Goal: Transaction & Acquisition: Purchase product/service

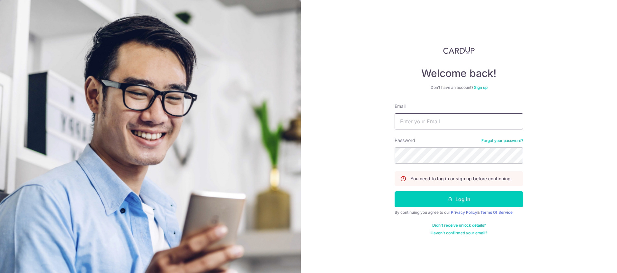
click at [411, 122] on input "Email" at bounding box center [459, 121] width 129 height 16
type input "s"
type input "[EMAIL_ADDRESS][DOMAIN_NAME]"
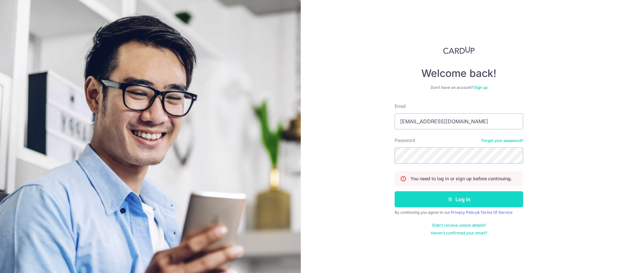
click at [462, 191] on form "Email jrlionel@gmail.com Password Forgot your password? You need to log in or s…" at bounding box center [459, 169] width 129 height 132
click at [467, 195] on button "Log in" at bounding box center [459, 199] width 129 height 16
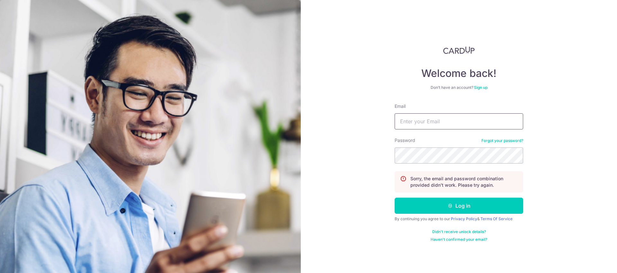
click at [436, 127] on input "Email" at bounding box center [459, 121] width 129 height 16
type input "[EMAIL_ADDRESS][DOMAIN_NAME]"
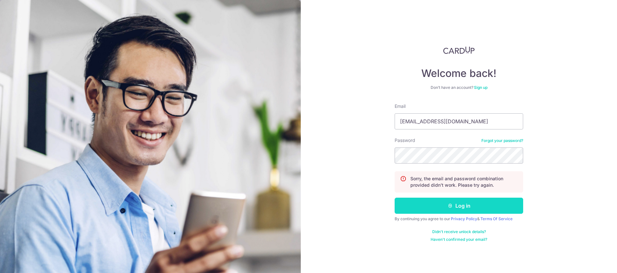
click at [461, 209] on button "Log in" at bounding box center [459, 205] width 129 height 16
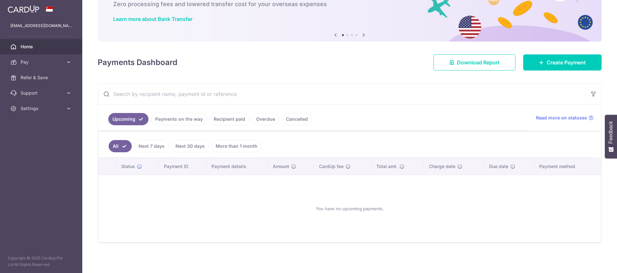
scroll to position [41, 0]
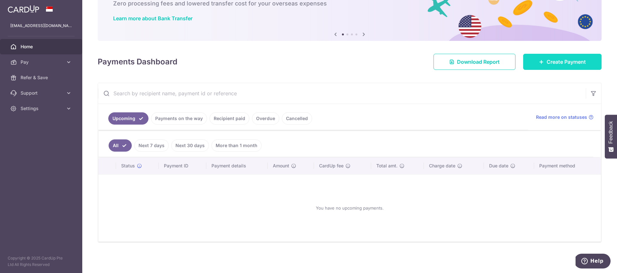
click at [550, 60] on span "Create Payment" at bounding box center [566, 62] width 39 height 8
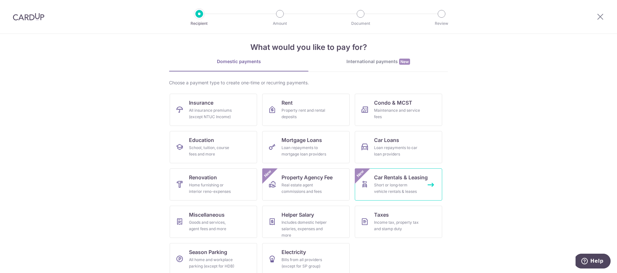
scroll to position [15, 0]
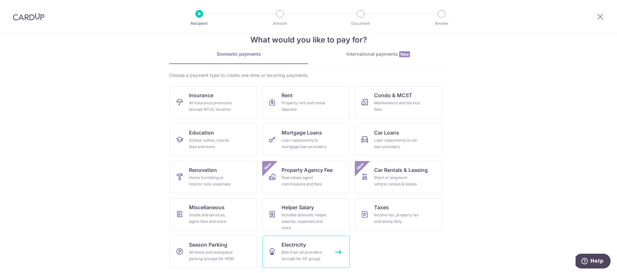
click at [303, 248] on span "Electricity" at bounding box center [294, 245] width 24 height 8
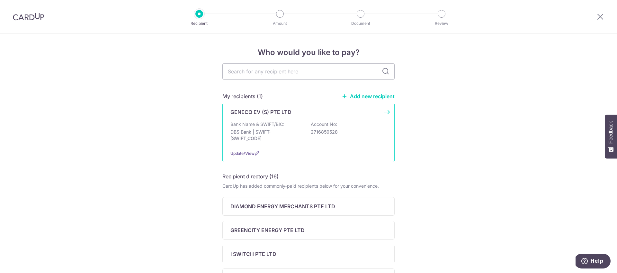
click at [281, 131] on p "DBS Bank | SWIFT: DBSSSGSGXXX" at bounding box center [267, 135] width 72 height 13
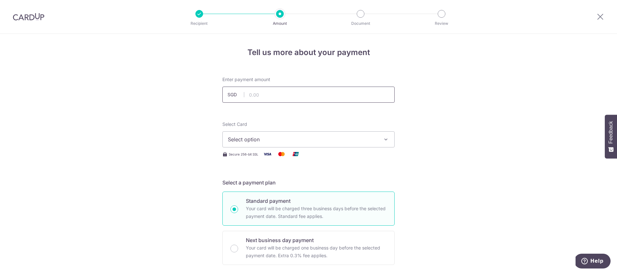
click at [264, 92] on input "text" at bounding box center [309, 94] width 172 height 16
type input "137.36"
click at [287, 94] on input "137.36" at bounding box center [309, 94] width 172 height 16
click at [290, 95] on input "137.36" at bounding box center [309, 94] width 172 height 16
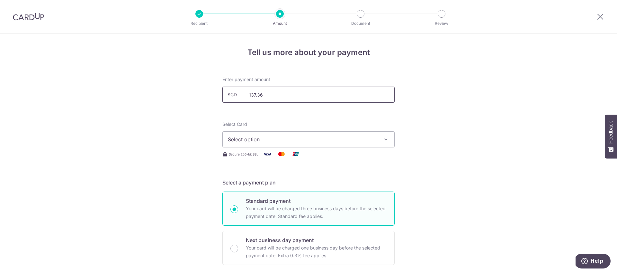
click at [280, 95] on input "137.36" at bounding box center [309, 94] width 172 height 16
click at [278, 98] on input "137.36" at bounding box center [309, 94] width 172 height 16
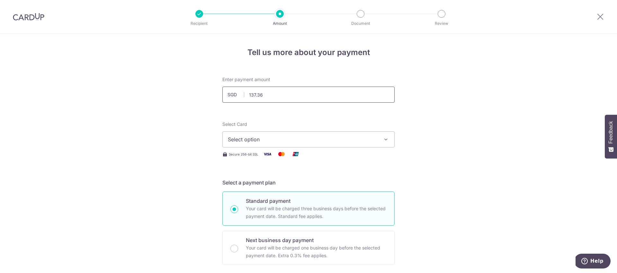
click at [274, 93] on input "137.36" at bounding box center [309, 94] width 172 height 16
click at [270, 93] on input "137.36" at bounding box center [309, 94] width 172 height 16
click at [269, 94] on input "137.36" at bounding box center [309, 94] width 172 height 16
click at [268, 95] on input "137.36" at bounding box center [309, 94] width 172 height 16
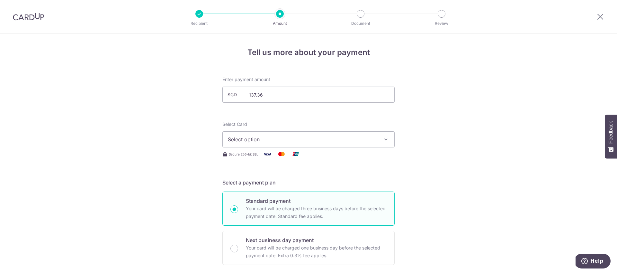
click at [252, 137] on span "Select option" at bounding box center [303, 139] width 150 height 8
click at [272, 183] on span "**** 8648" at bounding box center [308, 185] width 161 height 8
click at [271, 95] on input "137.36" at bounding box center [309, 94] width 172 height 16
click at [266, 95] on input "137.36" at bounding box center [309, 94] width 172 height 16
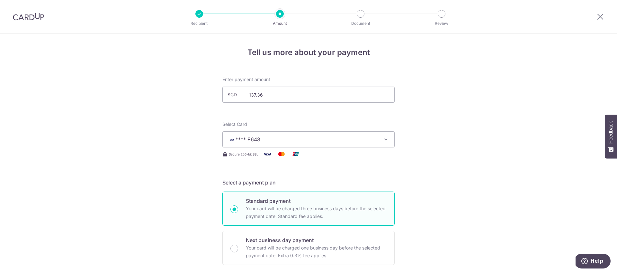
click at [262, 137] on span "**** 8648" at bounding box center [303, 139] width 150 height 8
click at [270, 183] on span "**** 8648" at bounding box center [308, 185] width 161 height 8
click at [269, 95] on input "137.36" at bounding box center [309, 94] width 172 height 16
click at [253, 137] on span "**** 8648" at bounding box center [248, 139] width 25 height 6
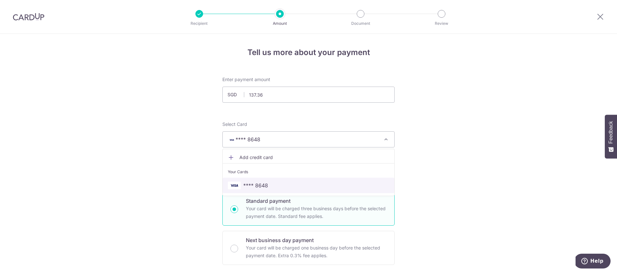
click at [259, 183] on span "**** 8648" at bounding box center [255, 185] width 25 height 8
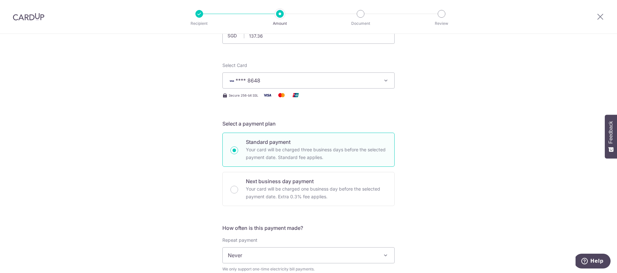
scroll to position [59, 0]
click at [260, 147] on p "Your card will be charged three business days before the selected payment date.…" at bounding box center [316, 152] width 141 height 15
click at [238, 147] on input "Standard payment Your card will be charged three business days before the selec…" at bounding box center [235, 150] width 8 height 8
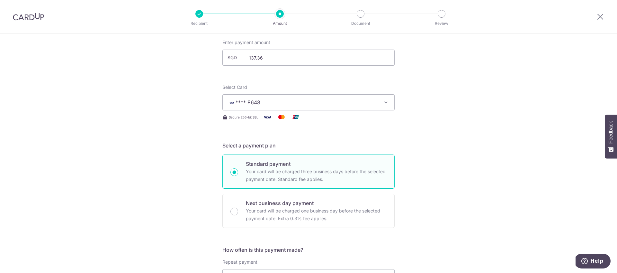
scroll to position [0, 0]
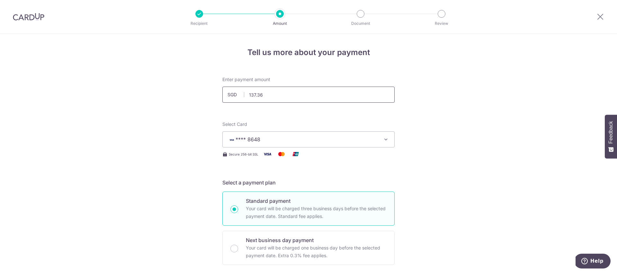
click at [268, 94] on input "137.36" at bounding box center [309, 94] width 172 height 16
click at [259, 138] on span "**** 8648" at bounding box center [303, 139] width 150 height 8
click at [270, 183] on span "**** 8648" at bounding box center [308, 185] width 161 height 8
click at [277, 208] on p "Your card will be charged three business days before the selected payment date.…" at bounding box center [316, 211] width 141 height 15
click at [238, 208] on input "Standard payment Your card will be charged three business days before the selec…" at bounding box center [235, 209] width 8 height 8
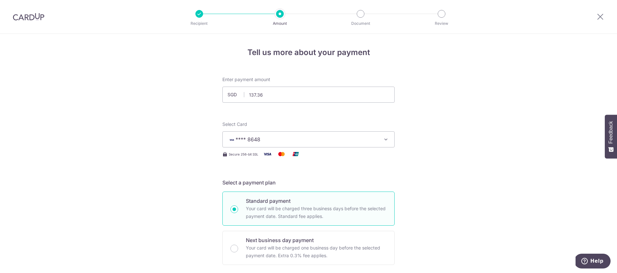
radio input "true"
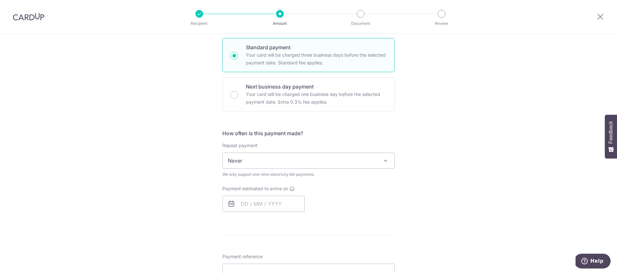
scroll to position [154, 0]
click at [238, 159] on span "Never" at bounding box center [309, 159] width 172 height 15
click at [251, 198] on input "text" at bounding box center [264, 203] width 82 height 16
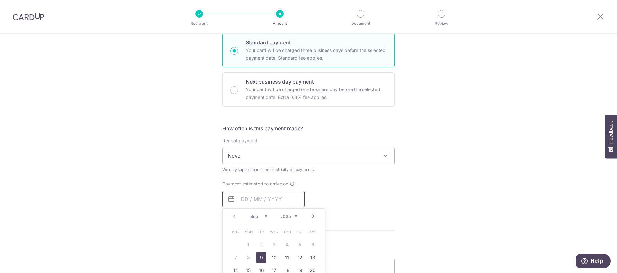
scroll to position [163, 0]
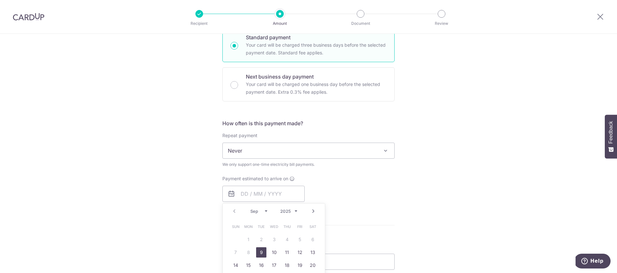
click at [259, 250] on link "9" at bounding box center [261, 252] width 10 height 10
type input "09/09/2025"
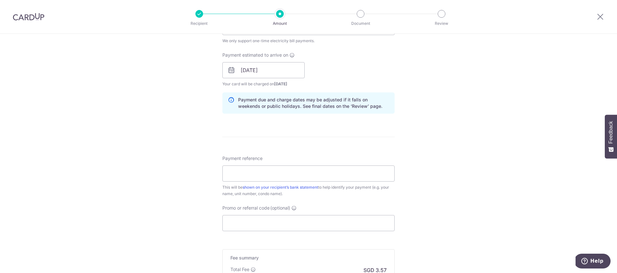
scroll to position [296, 0]
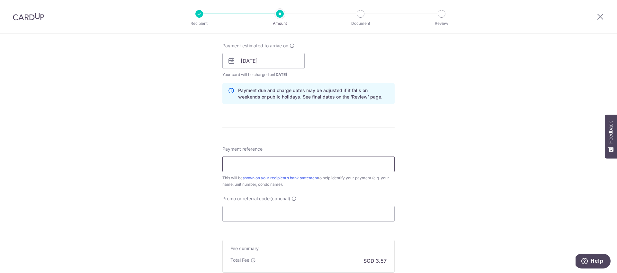
click at [260, 167] on input "Payment reference" at bounding box center [309, 164] width 172 height 16
click at [324, 166] on input "Payment reference" at bounding box center [309, 164] width 172 height 16
click at [271, 164] on input "Payment reference" at bounding box center [309, 164] width 172 height 16
paste input "GC8119807D"
click at [297, 163] on input "GC8119807D" at bounding box center [309, 164] width 172 height 16
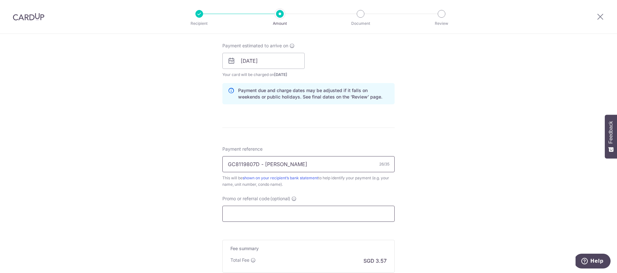
type input "GC8119807D - Phua Kah Shen"
click at [272, 212] on input "Promo or referral code (optional)" at bounding box center [309, 213] width 172 height 16
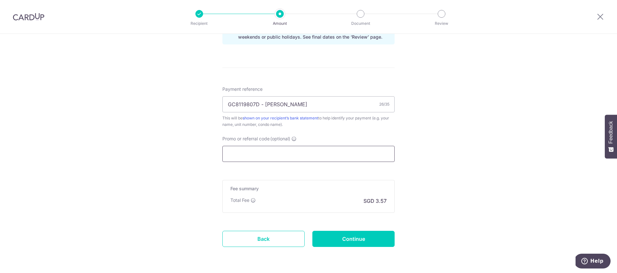
scroll to position [378, 0]
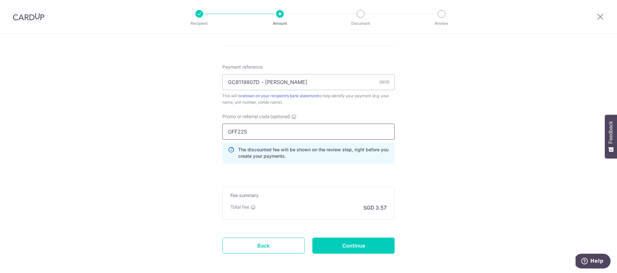
type input "OFF225"
drag, startPoint x: 461, startPoint y: 204, endPoint x: 394, endPoint y: 223, distance: 69.8
click at [365, 242] on input "Continue" at bounding box center [354, 245] width 82 height 16
type input "Create Schedule"
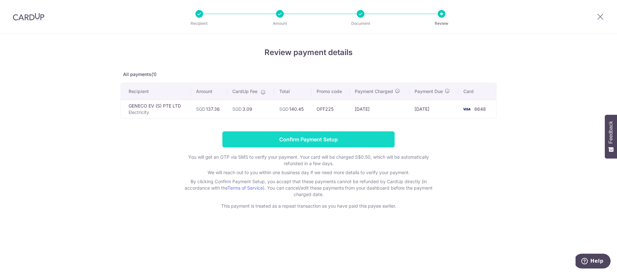
click at [312, 137] on input "Confirm Payment Setup" at bounding box center [309, 139] width 172 height 16
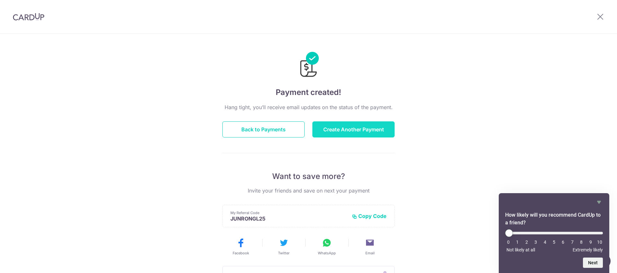
click at [352, 128] on button "Create Another Payment" at bounding box center [354, 129] width 82 height 16
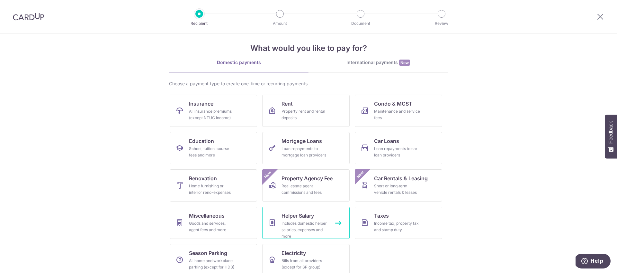
scroll to position [15, 0]
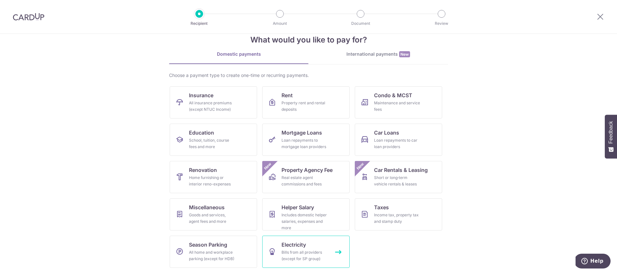
click at [307, 248] on link "Electricity Bills from all providers (except for SP group)" at bounding box center [305, 251] width 87 height 32
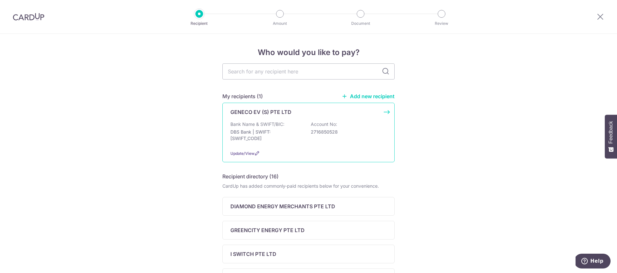
click at [266, 120] on div "GENECO EV (S) PTE LTD Bank Name & SWIFT/BIC: DBS Bank | SWIFT: DBSSSGSGXXX Acco…" at bounding box center [309, 132] width 172 height 59
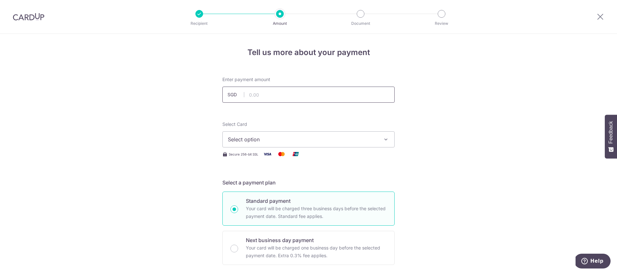
click at [266, 90] on input "text" at bounding box center [309, 94] width 172 height 16
type input "154.88"
click at [267, 96] on input "154.88" at bounding box center [309, 94] width 172 height 16
click at [287, 95] on input "154.88" at bounding box center [309, 94] width 172 height 16
click at [281, 94] on input "154.88" at bounding box center [309, 94] width 172 height 16
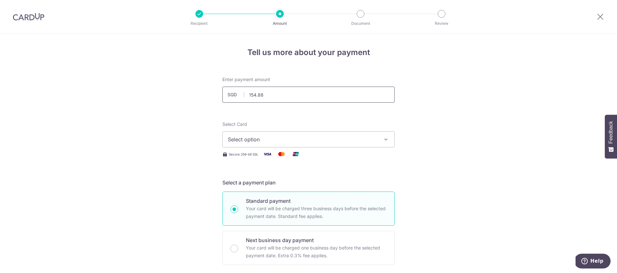
drag, startPoint x: 247, startPoint y: 95, endPoint x: 304, endPoint y: 94, distance: 56.3
click at [304, 94] on input "154.88" at bounding box center [309, 94] width 172 height 16
click at [266, 135] on span "Select option" at bounding box center [303, 139] width 150 height 8
click at [275, 183] on span "**** 8648" at bounding box center [308, 185] width 161 height 8
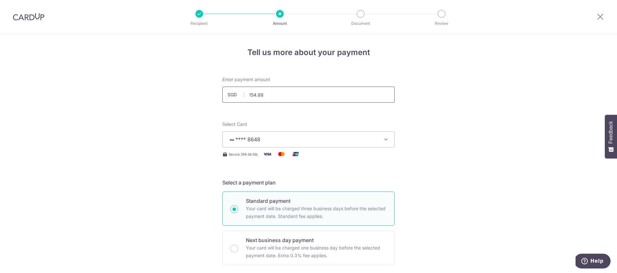
click at [268, 96] on input "154.88" at bounding box center [309, 94] width 172 height 16
click at [270, 95] on input "154.88" at bounding box center [309, 94] width 172 height 16
click at [278, 95] on input "154.88" at bounding box center [309, 94] width 172 height 16
click at [261, 137] on span "**** 8648" at bounding box center [303, 139] width 150 height 8
click at [259, 183] on span "**** 8648" at bounding box center [255, 185] width 25 height 8
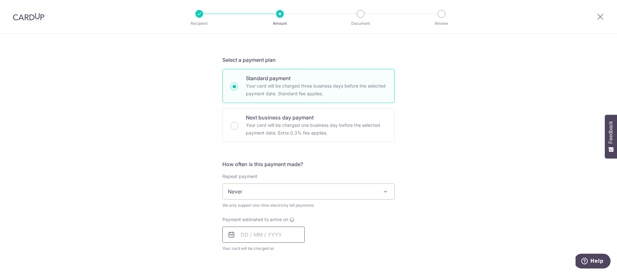
scroll to position [115, 0]
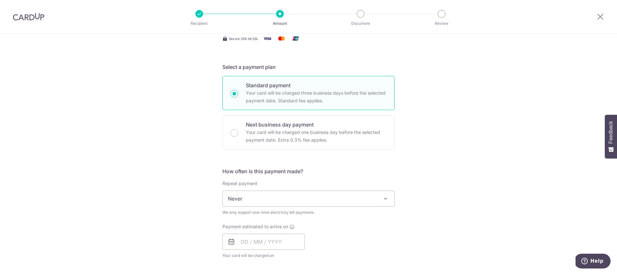
click at [259, 89] on p "Your card will be charged three business days before the selected payment date.…" at bounding box center [316, 96] width 141 height 15
click at [238, 90] on input "Standard payment Your card will be charged three business days before the selec…" at bounding box center [235, 94] width 8 height 8
radio input "true"
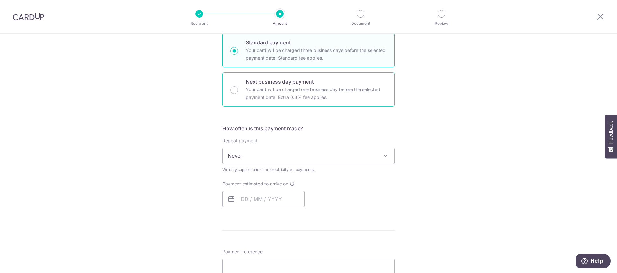
scroll to position [172, 0]
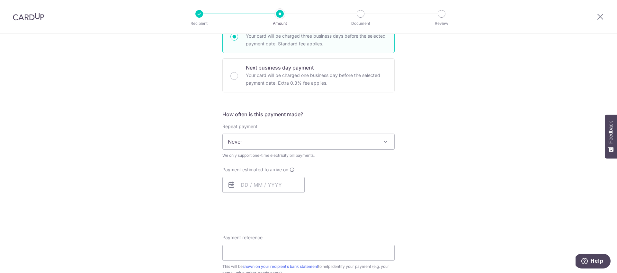
click at [235, 139] on span "Never" at bounding box center [309, 141] width 172 height 15
click at [249, 186] on input "text" at bounding box center [264, 185] width 82 height 16
click at [259, 241] on link "9" at bounding box center [261, 243] width 10 height 10
type input "09/09/2025"
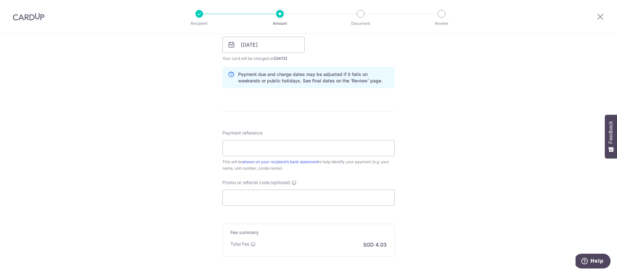
scroll to position [378, 0]
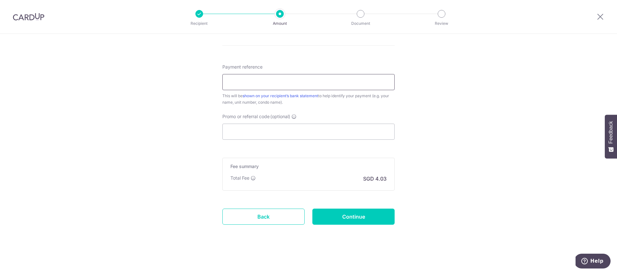
click at [262, 88] on input "Payment reference" at bounding box center [309, 82] width 172 height 16
paste input "GC8114899J"
type input "GC8114899J - Lin Junrong"
click at [299, 133] on input "Promo or referral code (optional)" at bounding box center [309, 131] width 172 height 16
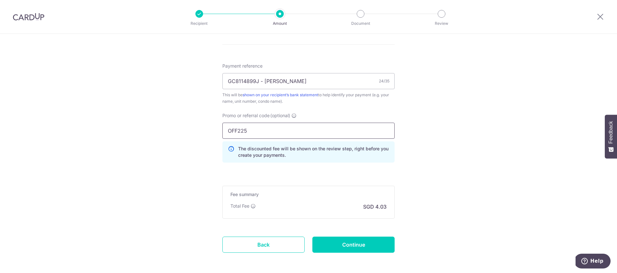
scroll to position [379, 0]
type input "OFF225"
click at [356, 243] on input "Continue" at bounding box center [354, 244] width 82 height 16
type input "Create Schedule"
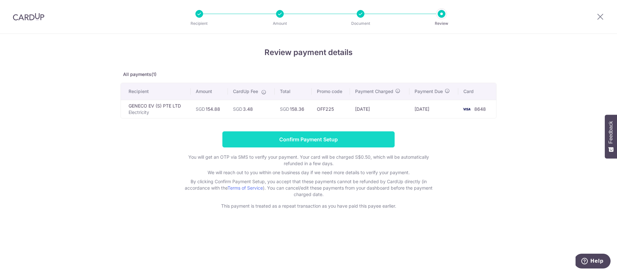
click at [322, 138] on input "Confirm Payment Setup" at bounding box center [309, 139] width 172 height 16
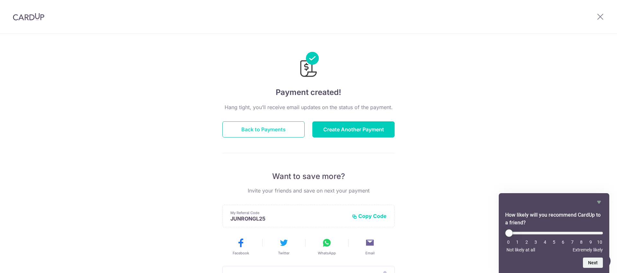
click at [275, 126] on button "Back to Payments" at bounding box center [264, 129] width 82 height 16
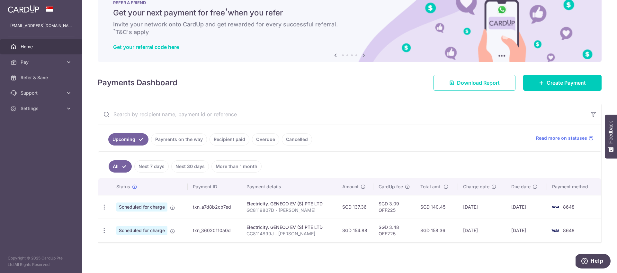
scroll to position [21, 0]
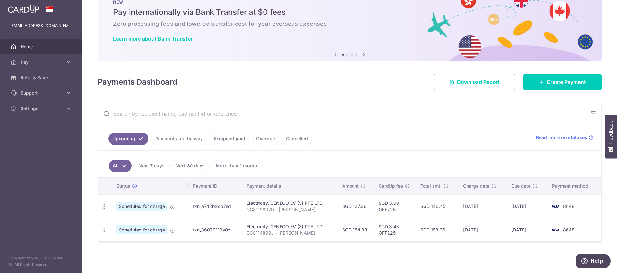
click at [22, 44] on span "Home" at bounding box center [42, 46] width 42 height 6
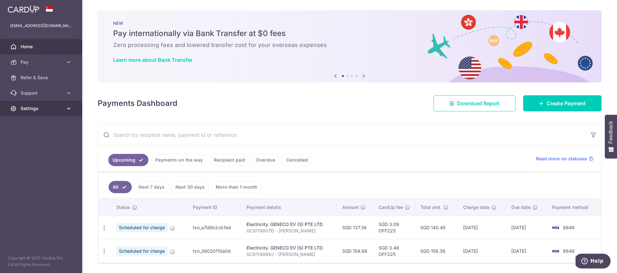
click at [49, 107] on span "Settings" at bounding box center [42, 108] width 42 height 6
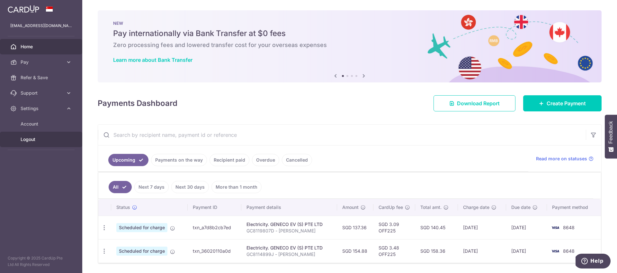
click at [24, 137] on span "Logout" at bounding box center [42, 139] width 42 height 6
